Goal: Communication & Community: Ask a question

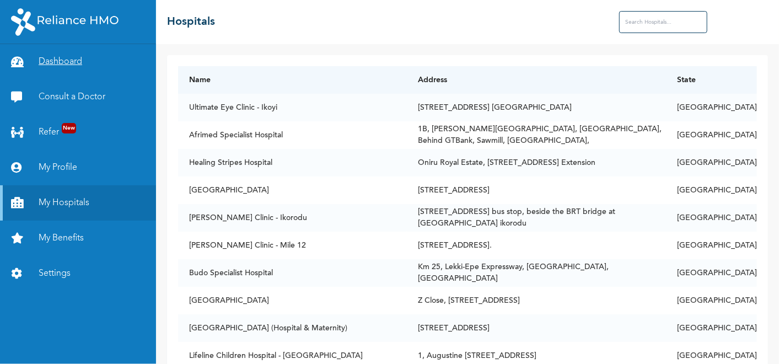
click at [65, 61] on link "Dashboard" at bounding box center [78, 61] width 156 height 35
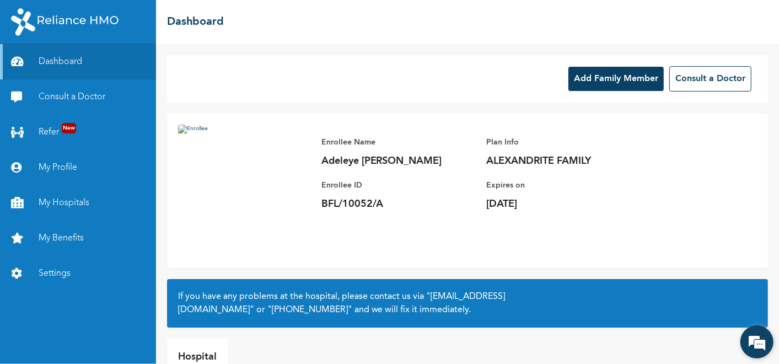
click at [757, 330] on em at bounding box center [757, 342] width 30 height 30
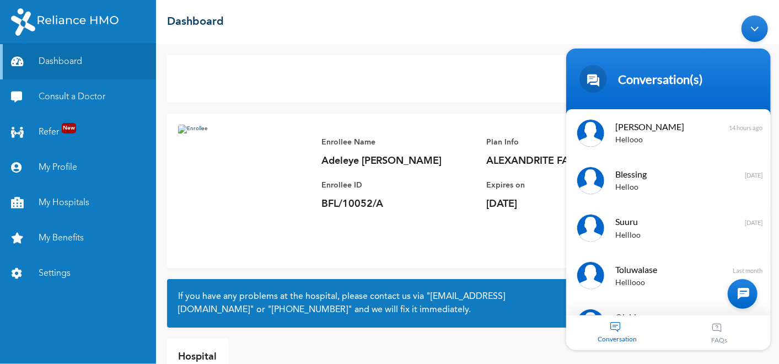
click at [625, 333] on div "Conversation" at bounding box center [617, 332] width 103 height 35
click at [620, 330] on div "Conversation" at bounding box center [617, 332] width 103 height 35
click at [661, 126] on span "[PERSON_NAME]" at bounding box center [667, 126] width 104 height 15
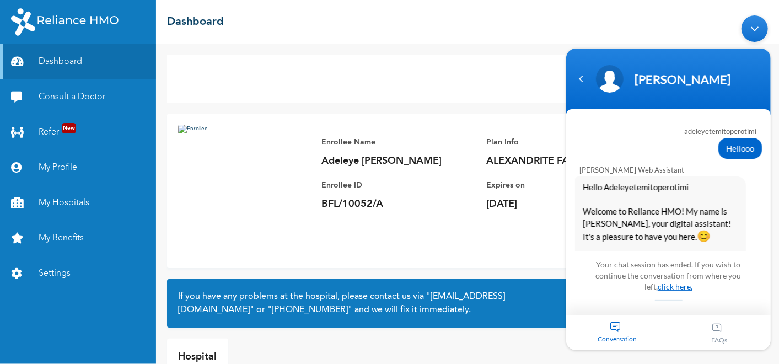
click at [662, 287] on link "click here." at bounding box center [674, 286] width 35 height 9
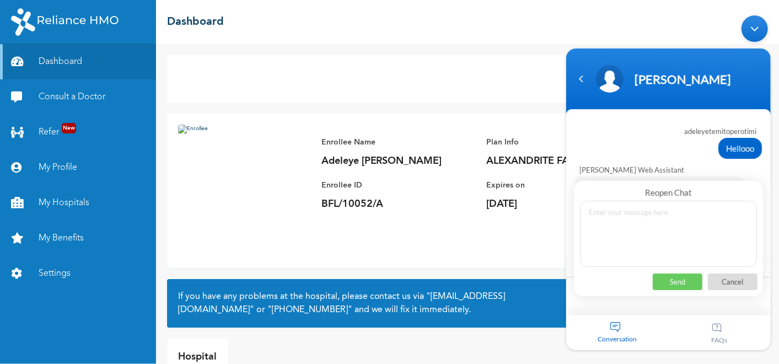
scroll to position [685, 0]
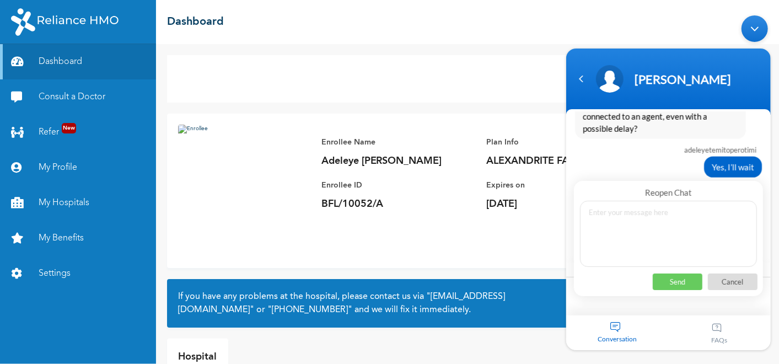
click at [662, 287] on p "Send" at bounding box center [677, 281] width 50 height 17
click at [626, 235] on textarea at bounding box center [667, 234] width 177 height 66
type textarea "Hellooo"
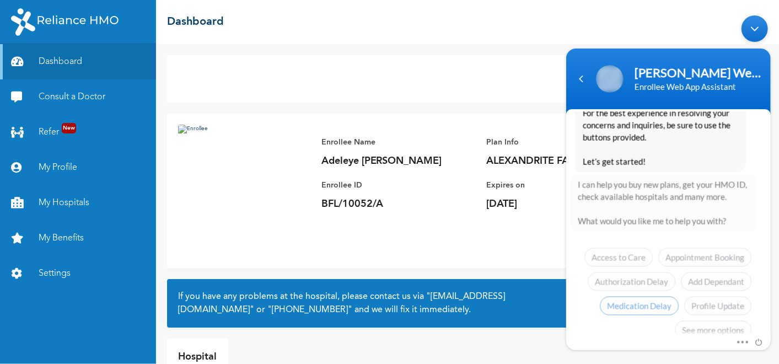
scroll to position [1164, 0]
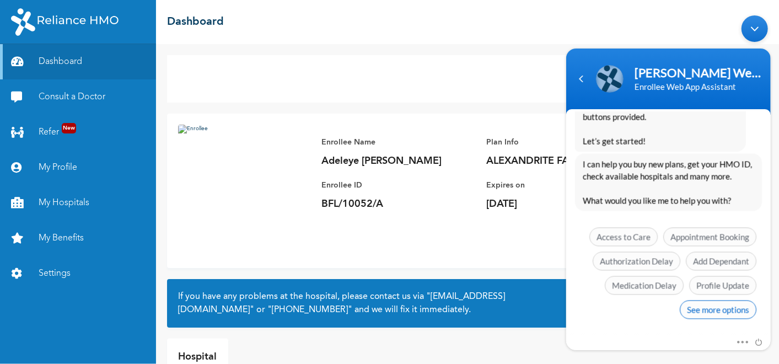
click at [717, 308] on span "See more options" at bounding box center [717, 309] width 77 height 19
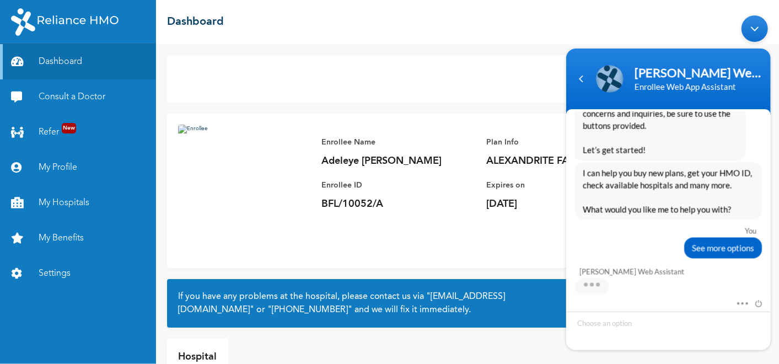
scroll to position [1245, 0]
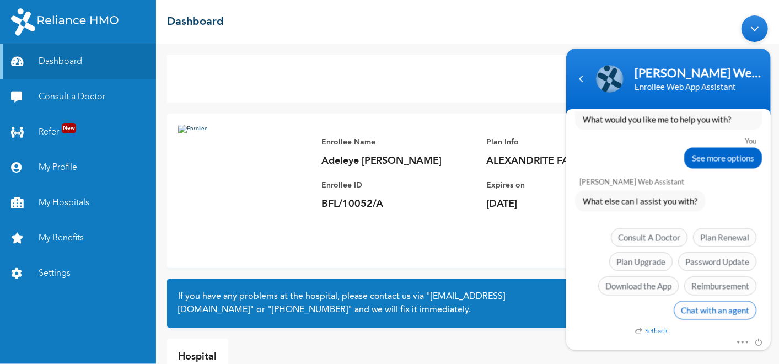
click at [694, 304] on span "Chat with an agent" at bounding box center [714, 310] width 83 height 19
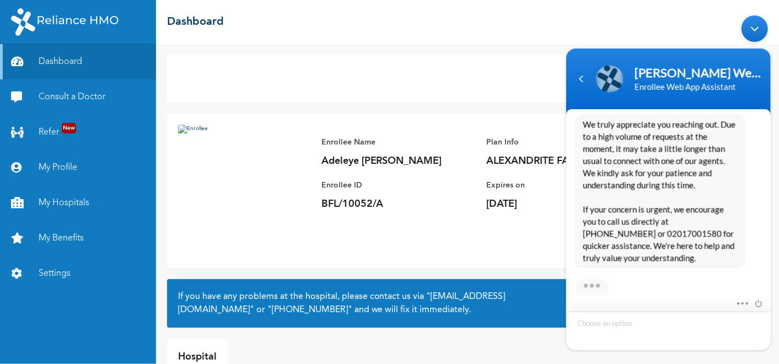
scroll to position [1461, 0]
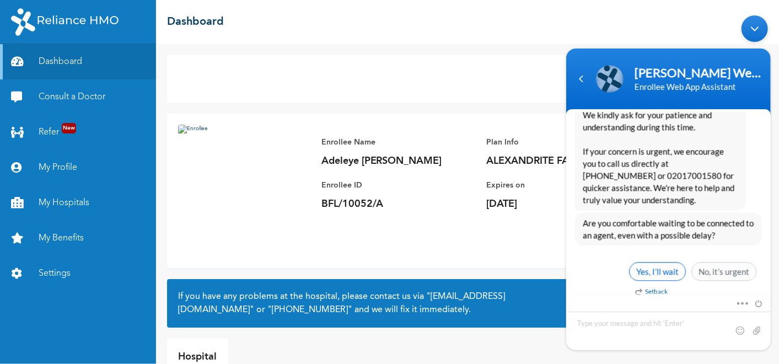
click at [660, 272] on span "Yes, I’ll wait" at bounding box center [656, 271] width 57 height 19
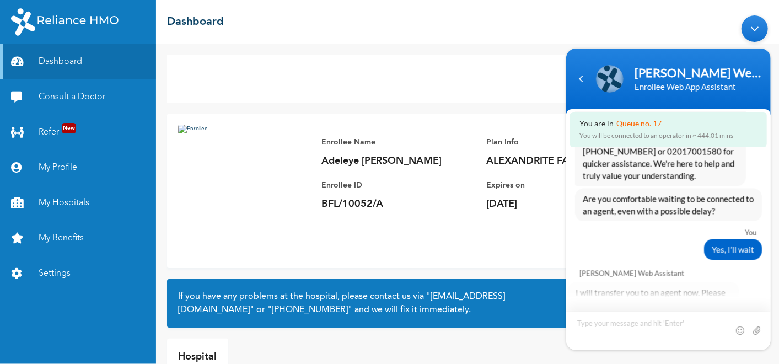
scroll to position [1604, 0]
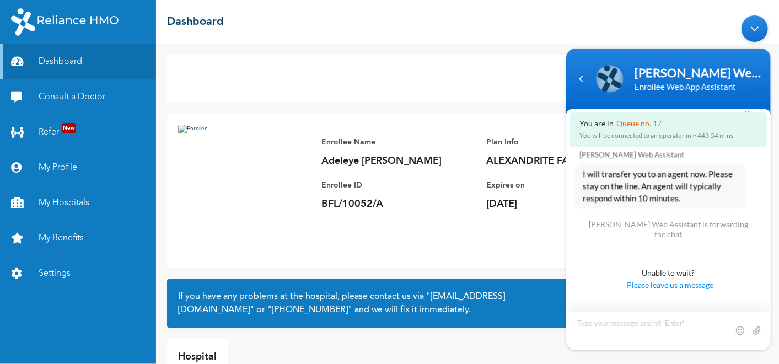
click at [599, 320] on textarea "Type your message and hit 'Enter'" at bounding box center [668, 330] width 204 height 39
type textarea "Hello My Name is [PERSON_NAME], IHave 2 complain."
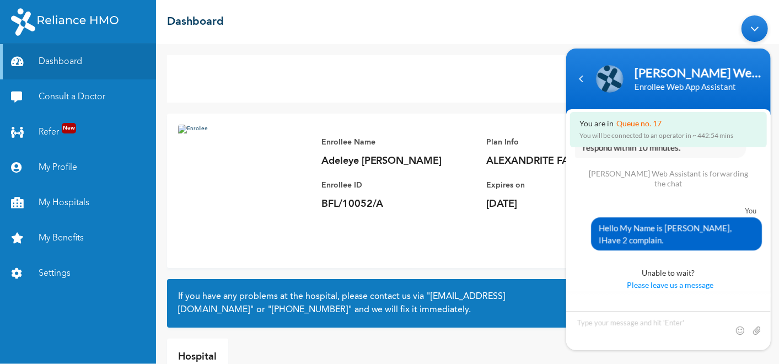
drag, startPoint x: 594, startPoint y: 220, endPoint x: 621, endPoint y: 214, distance: 27.0
click at [621, 217] on div "Hello My Name is [PERSON_NAME], IHave 2 complain." at bounding box center [675, 233] width 171 height 33
click at [619, 222] on span "Hello My Name is [PERSON_NAME], IHave 2 complain." at bounding box center [675, 234] width 155 height 24
click at [595, 223] on div "Hello My Name is [PERSON_NAME], IHave 2 complain." at bounding box center [675, 233] width 171 height 33
drag, startPoint x: 596, startPoint y: 222, endPoint x: 652, endPoint y: 239, distance: 58.2
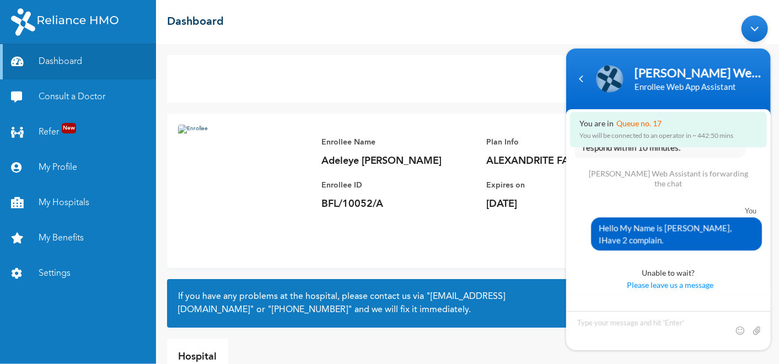
click at [652, 239] on span "Hello My Name is [PERSON_NAME], IHave 2 complain." at bounding box center [675, 234] width 155 height 24
copy span "Hello My Name is [PERSON_NAME], IHave 2 complain."
click at [610, 330] on textarea "Type your message and hit 'Enter'" at bounding box center [668, 330] width 204 height 39
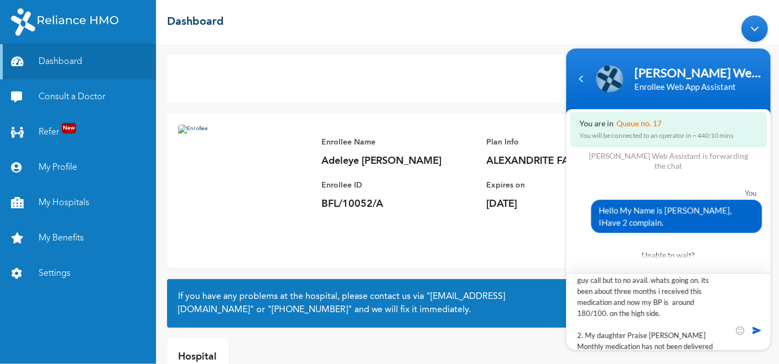
scroll to position [71, 0]
click at [669, 297] on textarea "Hello My Name is [PERSON_NAME], IHave 2 complain. 1. I was supposed to receive …" at bounding box center [668, 311] width 204 height 77
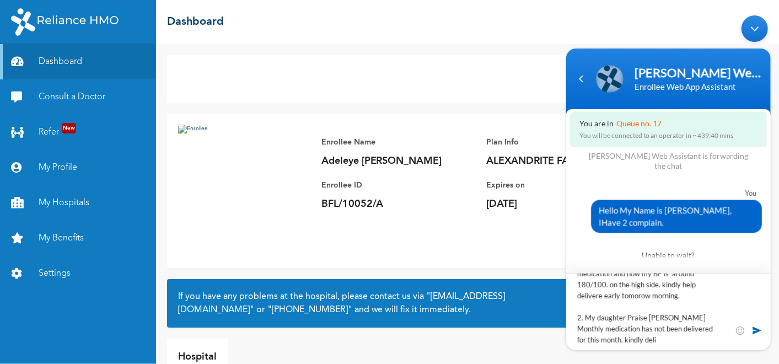
scroll to position [88, 0]
click at [647, 341] on textarea "Hello My Name is [PERSON_NAME], IHave 2 complain. 1. I was supposed to receive …" at bounding box center [668, 311] width 204 height 77
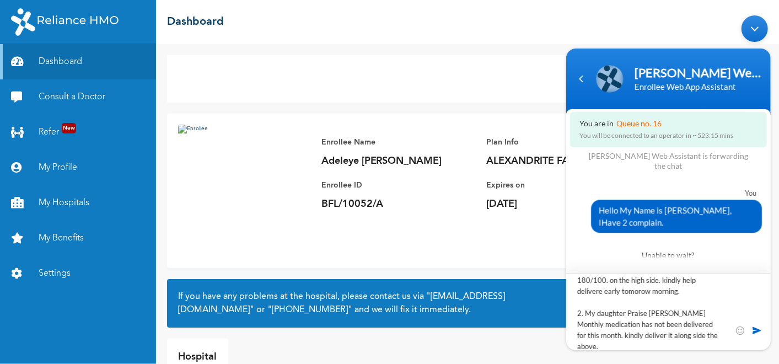
scroll to position [104, 0]
click at [435, 231] on div "Enrollee Name [PERSON_NAME] [PERSON_NAME] Enrollee ID BFL/10052/A Plan Info ALE…" at bounding box center [467, 191] width 601 height 154
click at [374, 91] on div "Add Family Member Consult a Doctor" at bounding box center [467, 78] width 601 height 47
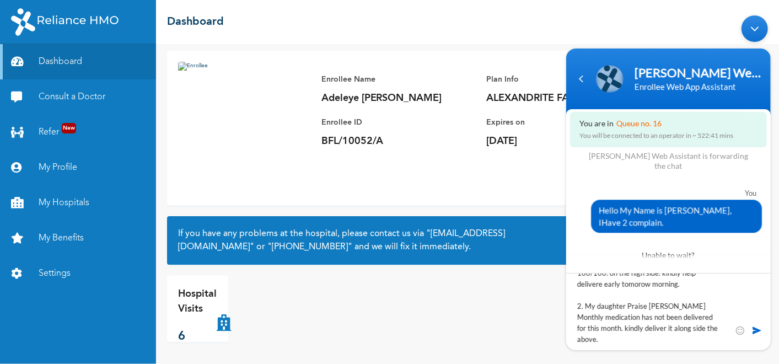
scroll to position [0, 0]
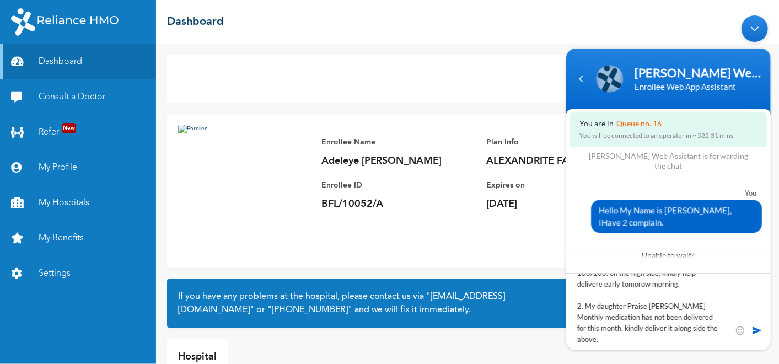
click at [450, 228] on div "Enrollee Name [PERSON_NAME] [PERSON_NAME] Enrollee ID BFL/10052/A Plan Info ALE…" at bounding box center [467, 191] width 601 height 154
click at [537, 83] on div "Add Family Member Consult a Doctor" at bounding box center [467, 78] width 601 height 47
click at [59, 97] on link "Consult a Doctor" at bounding box center [78, 96] width 156 height 35
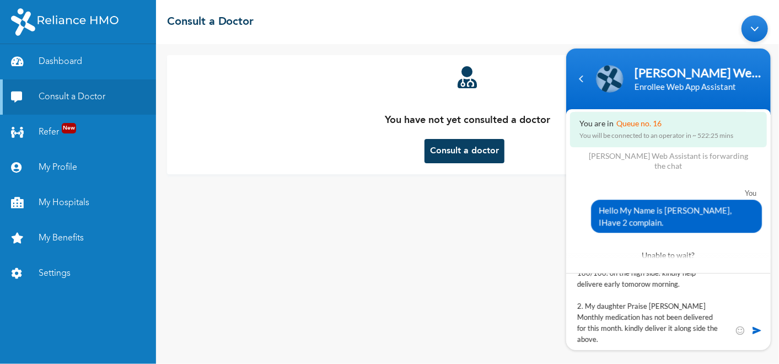
click at [421, 150] on div "You have not yet consulted a doctor Consult a doctor" at bounding box center [467, 114] width 579 height 97
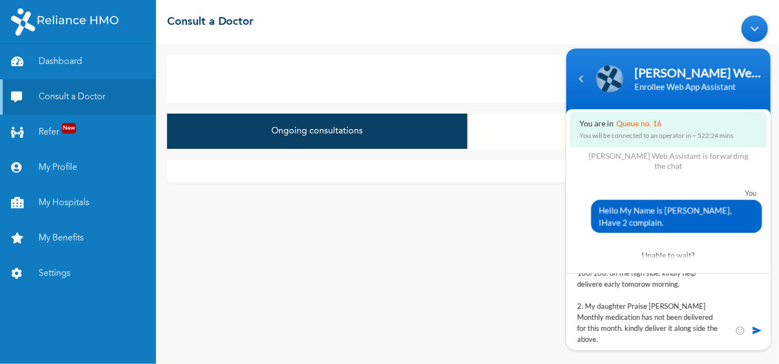
click at [439, 152] on div "Ongoing consultations Closed consultations" at bounding box center [467, 137] width 601 height 46
click at [515, 131] on button "Closed consultations" at bounding box center [617, 131] width 300 height 35
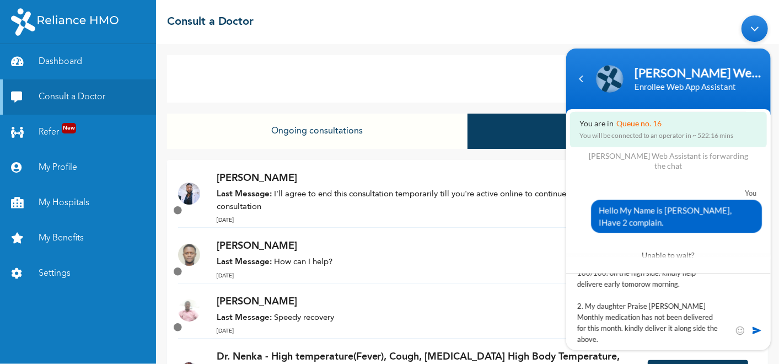
click at [286, 261] on p "Last Message: How can I help?" at bounding box center [407, 262] width 381 height 13
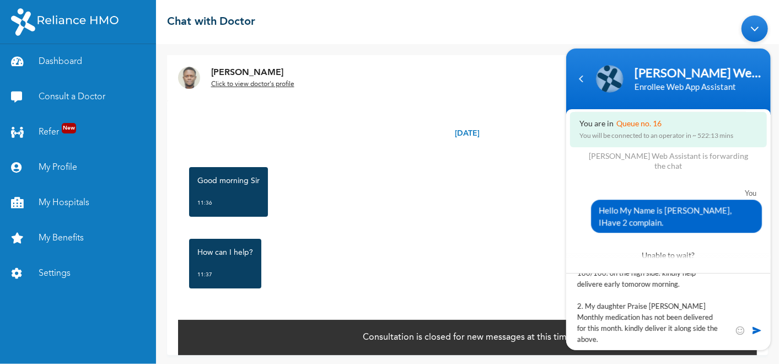
scroll to position [2, 0]
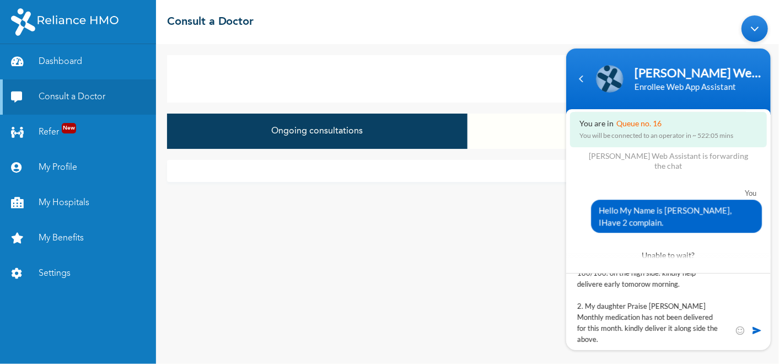
click at [521, 136] on button "Closed consultations" at bounding box center [617, 131] width 300 height 35
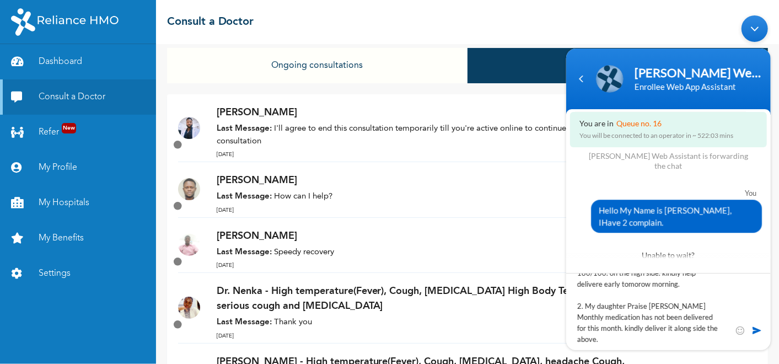
scroll to position [66, 0]
click at [298, 255] on p "Last Message: Speedy recovery" at bounding box center [407, 252] width 381 height 13
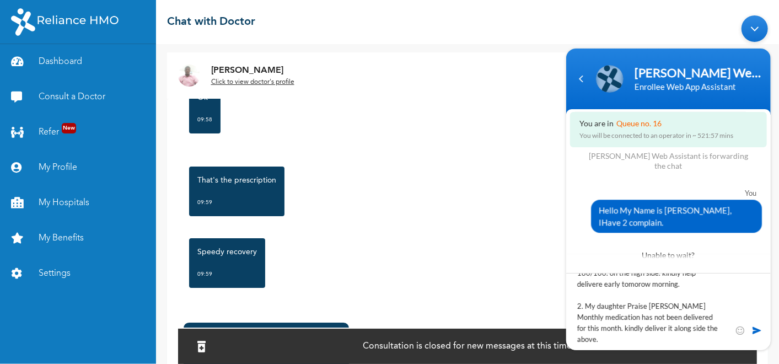
scroll to position [76, 0]
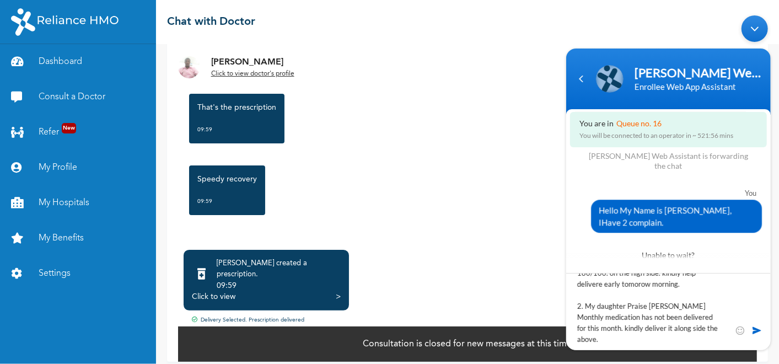
click at [292, 280] on div "09:59" at bounding box center [279, 285] width 124 height 11
click at [337, 291] on div ">" at bounding box center [338, 296] width 5 height 11
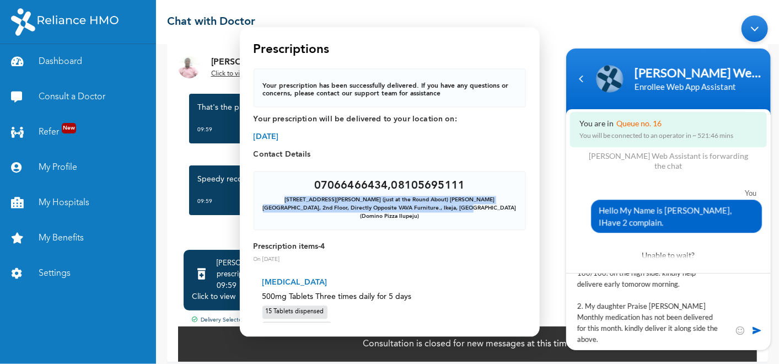
drag, startPoint x: 264, startPoint y: 200, endPoint x: 402, endPoint y: 203, distance: 137.8
click at [402, 203] on div "[STREET_ADDRESS][PERSON_NAME] (just at the Round About) [PERSON_NAME][GEOGRAPHI…" at bounding box center [390, 208] width 254 height 25
copy div "[STREET_ADDRESS][PERSON_NAME] (just at the Round About) [PERSON_NAME][GEOGRAPHI…"
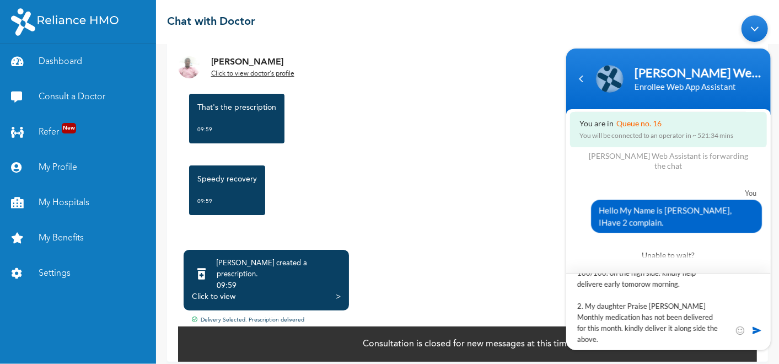
click at [713, 325] on textarea "Hello My Name is [PERSON_NAME], IHave 2 complain. 1. I was supposed to receive …" at bounding box center [668, 311] width 204 height 77
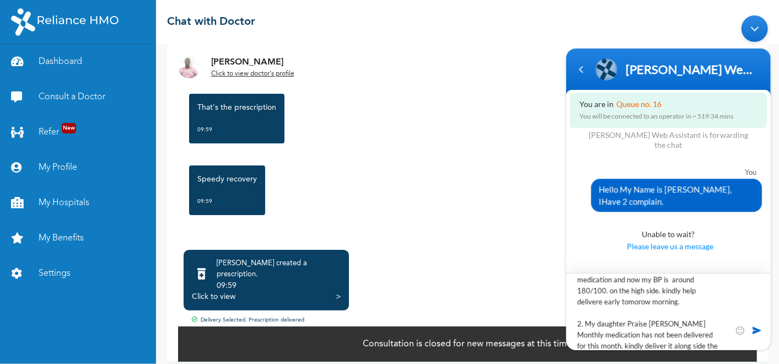
scroll to position [176, 0]
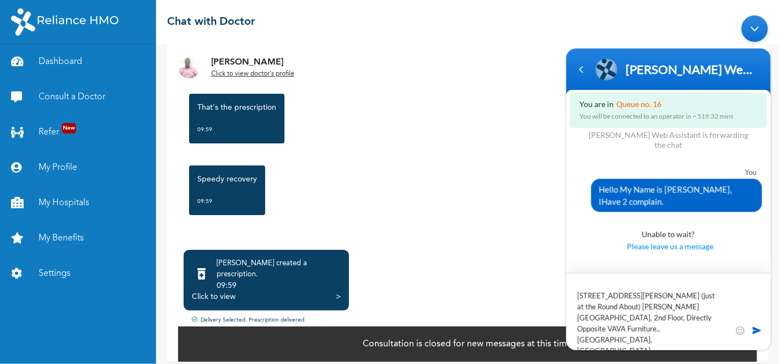
drag, startPoint x: 577, startPoint y: 284, endPoint x: 638, endPoint y: 326, distance: 73.8
click at [638, 326] on textarea "Hello My Name is [PERSON_NAME], I Have 2 complain. 1. I was supposed to receive…" at bounding box center [668, 311] width 204 height 77
click at [64, 64] on link "Dashboard" at bounding box center [78, 61] width 156 height 35
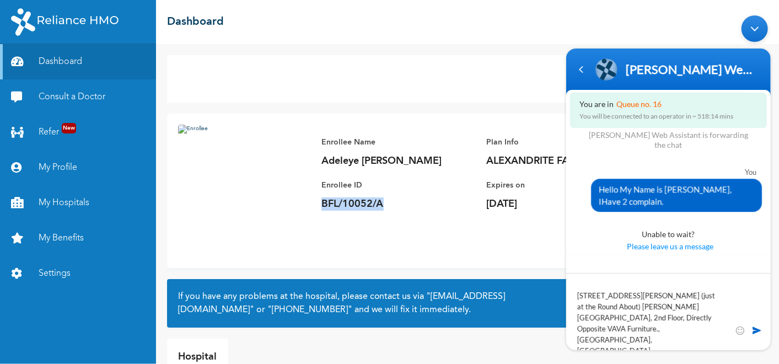
drag, startPoint x: 322, startPoint y: 203, endPoint x: 403, endPoint y: 198, distance: 80.6
click at [403, 198] on p "BFL/10052/A" at bounding box center [398, 203] width 154 height 13
copy p "BFL/10052/A"
click at [271, 196] on img at bounding box center [244, 191] width 132 height 132
click at [430, 212] on div "Enrollee Name [PERSON_NAME] [PERSON_NAME] Enrollee ID BFL/10052/A Plan Info ALE…" at bounding box center [486, 173] width 353 height 97
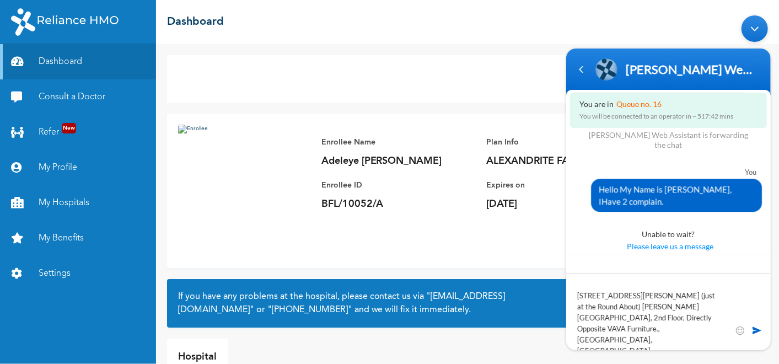
click at [430, 212] on div "Enrollee Name [PERSON_NAME] [PERSON_NAME] Enrollee ID BFL/10052/A Plan Info ALE…" at bounding box center [486, 173] width 353 height 97
click at [63, 169] on link "My Profile" at bounding box center [78, 167] width 156 height 35
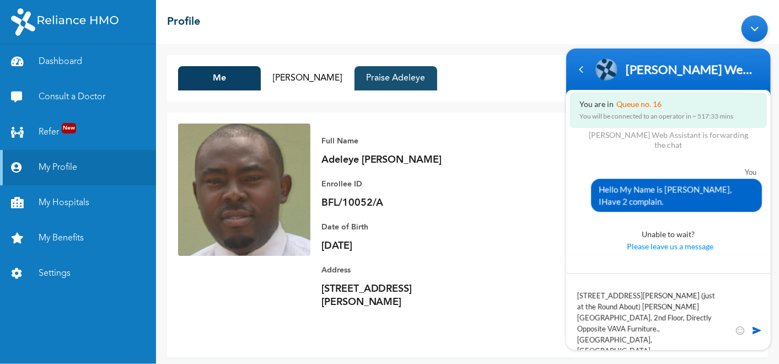
click at [391, 77] on button "Praise Adeleye" at bounding box center [395, 78] width 83 height 24
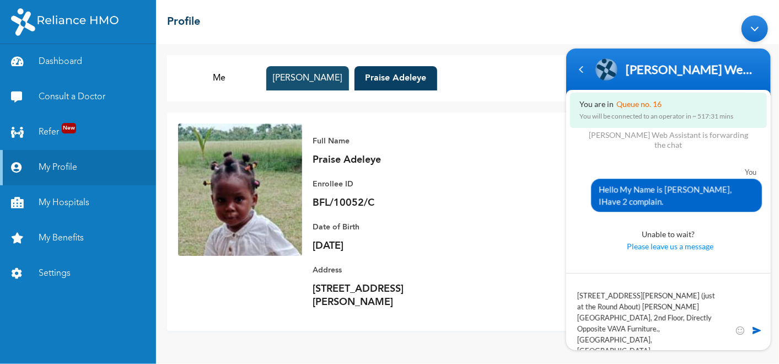
click at [313, 80] on button "[PERSON_NAME]" at bounding box center [307, 78] width 83 height 24
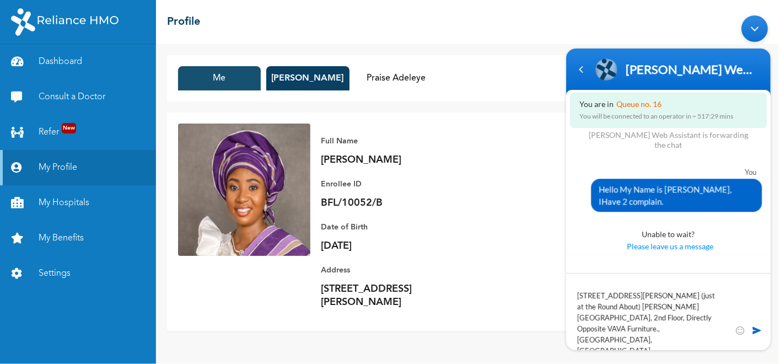
click at [227, 74] on button "Me" at bounding box center [219, 78] width 83 height 24
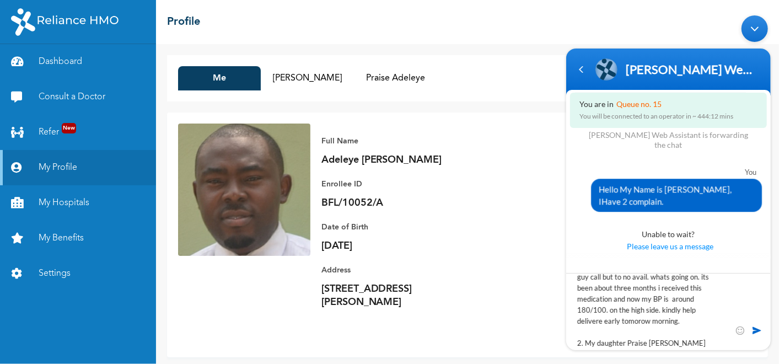
scroll to position [106, 0]
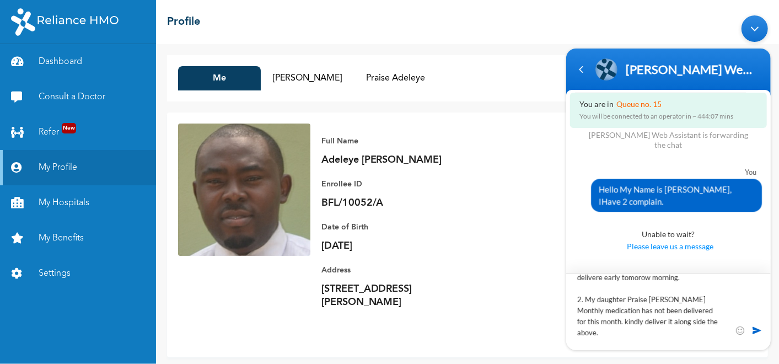
click at [718, 320] on textarea "Hello My Name is [PERSON_NAME], I Have 2 complain. 1. I was supposed to receive…" at bounding box center [668, 311] width 204 height 77
click at [624, 298] on textarea "Hello My Name is [PERSON_NAME], I Have 2 complain. 1. I was supposed to receive…" at bounding box center [668, 311] width 204 height 77
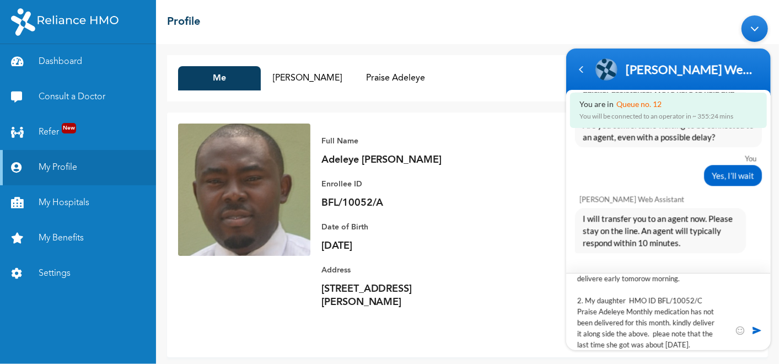
scroll to position [1674, 0]
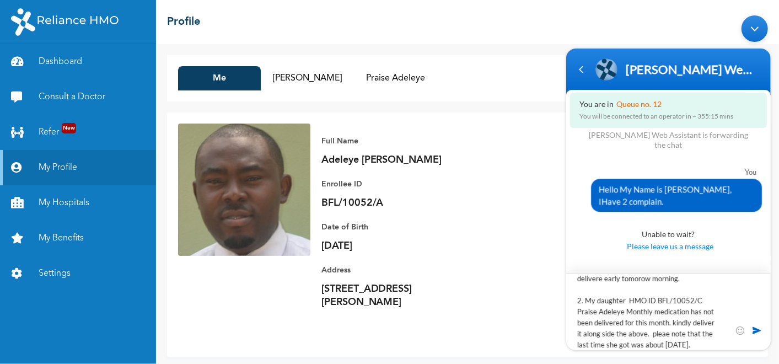
type textarea "Hello My Name is [PERSON_NAME], I Have 2 complain. 1. I was supposed to receive…"
